Goal: Information Seeking & Learning: Understand process/instructions

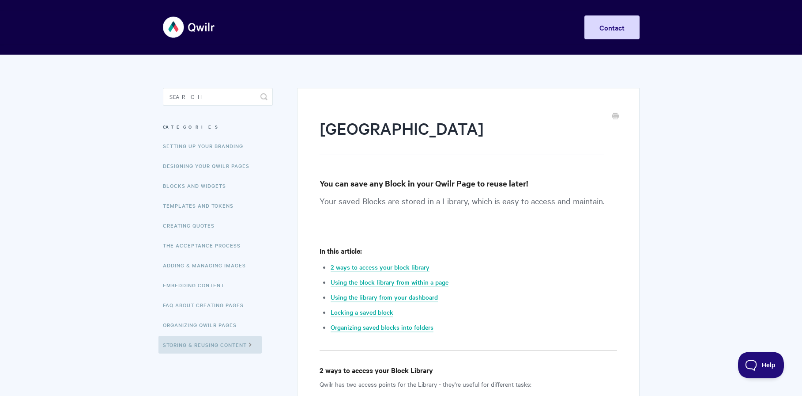
scroll to position [3386, 0]
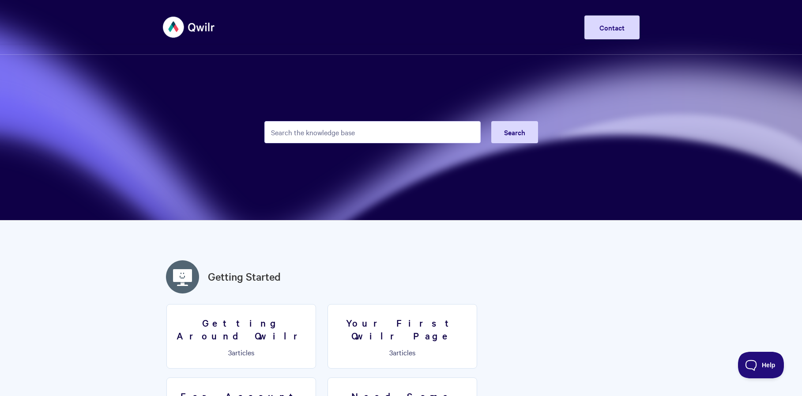
click at [357, 132] on input "Search the knowledge base" at bounding box center [373, 132] width 216 height 22
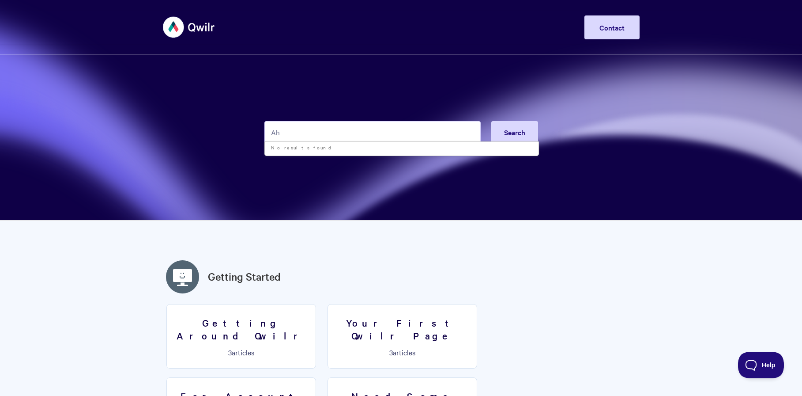
type input "A"
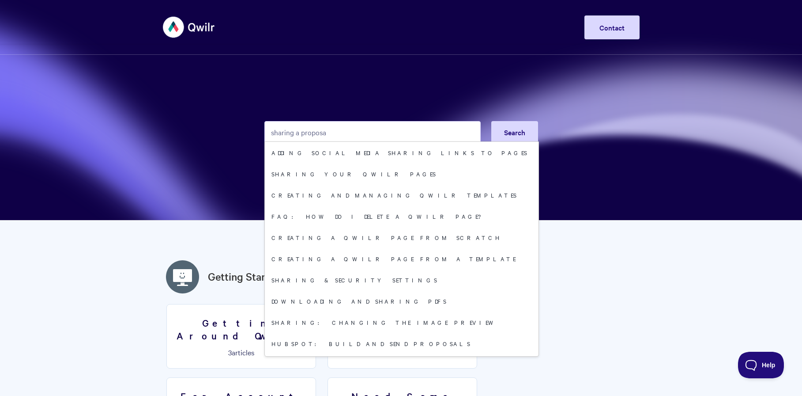
type input "sharing a proposal"
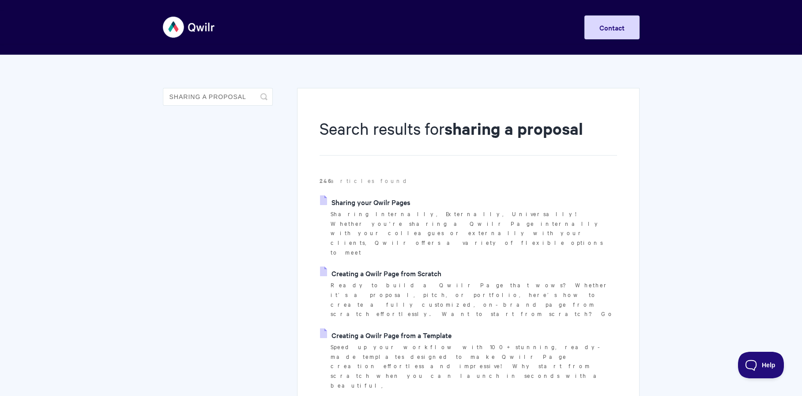
drag, startPoint x: 384, startPoint y: 205, endPoint x: 371, endPoint y: 201, distance: 13.8
click at [371, 201] on link "Sharing your Qwilr Pages" at bounding box center [365, 201] width 91 height 13
